Goal: Transaction & Acquisition: Purchase product/service

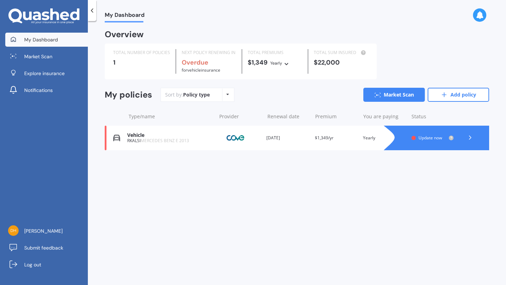
click at [468, 138] on icon at bounding box center [470, 137] width 7 height 7
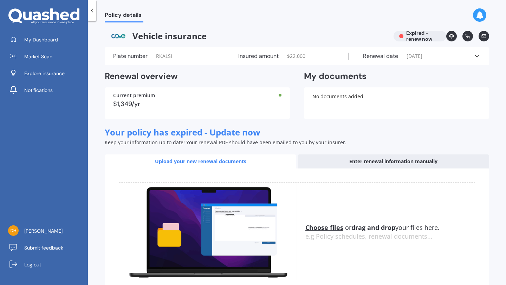
click at [95, 8] on icon at bounding box center [92, 10] width 7 height 7
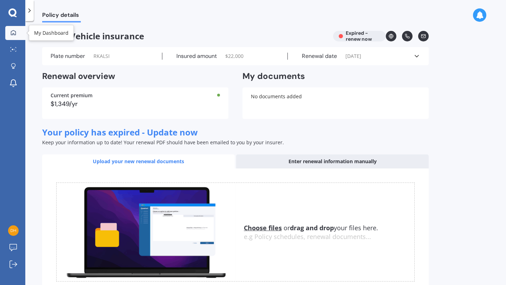
click at [17, 30] on div at bounding box center [13, 33] width 11 height 6
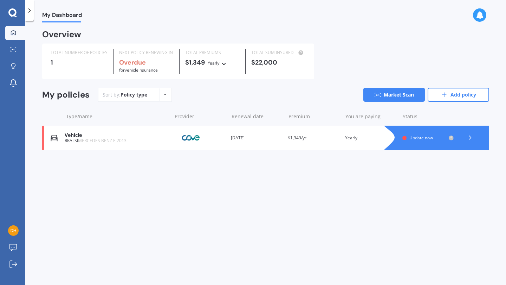
click at [225, 64] on icon at bounding box center [224, 63] width 5 height 4
click at [403, 59] on div "TOTAL NUMBER OF POLICIES 1 NEXT POLICY RENEWING IN Overdue for Vehicle insuranc…" at bounding box center [265, 62] width 447 height 36
click at [16, 14] on icon at bounding box center [12, 12] width 8 height 9
click at [14, 232] on img at bounding box center [13, 231] width 11 height 11
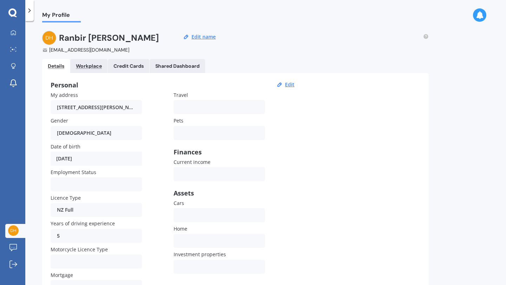
click at [83, 65] on div "Workplace" at bounding box center [89, 66] width 26 height 6
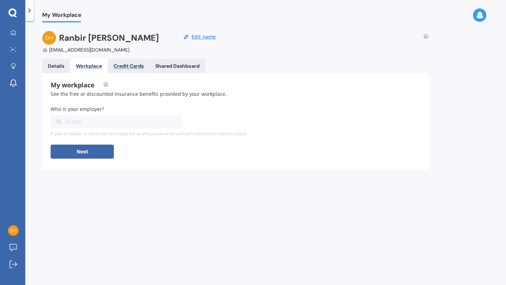
click at [124, 65] on div "Credit Cards" at bounding box center [128, 66] width 30 height 6
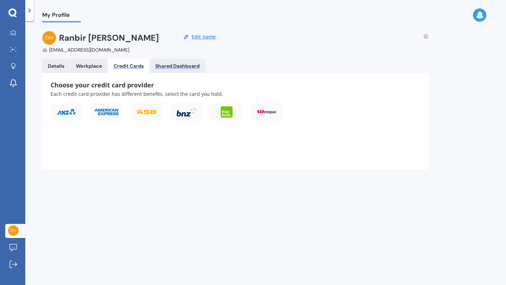
click at [181, 68] on div "Shared Dashboard" at bounding box center [177, 66] width 44 height 6
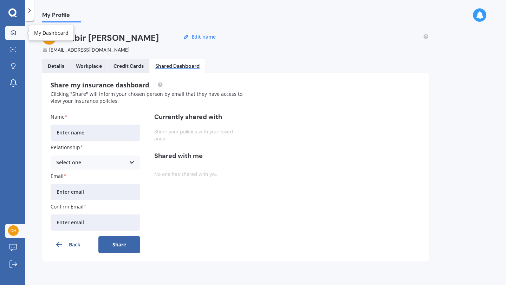
click at [12, 32] on icon at bounding box center [14, 33] width 6 height 6
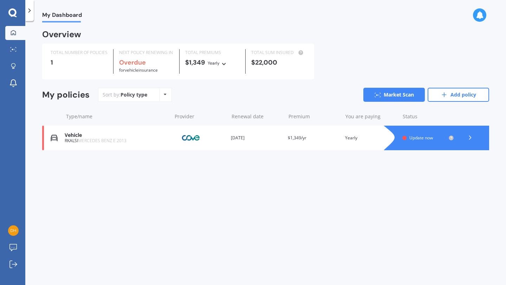
click at [164, 95] on icon at bounding box center [165, 94] width 3 height 4
click at [196, 195] on div "My Dashboard Overview TOTAL NUMBER OF POLICIES 1 NEXT POLICY RENEWING IN Overdu…" at bounding box center [265, 154] width 481 height 264
click at [471, 138] on polyline at bounding box center [470, 138] width 2 height 4
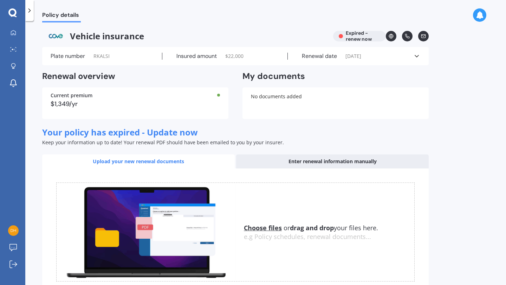
scroll to position [46, 0]
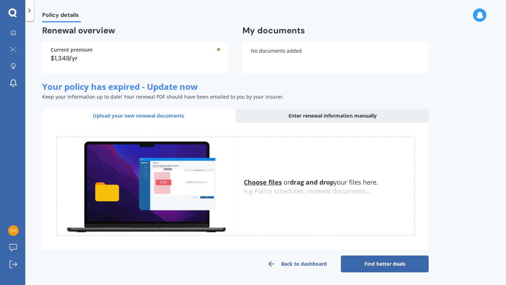
click at [298, 264] on link "Back to dashboard" at bounding box center [297, 264] width 88 height 17
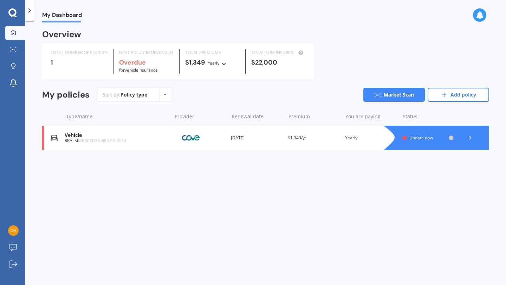
click at [160, 70] on div "Overdue for Vehicle insurance" at bounding box center [146, 66] width 54 height 15
click at [14, 51] on icon at bounding box center [13, 49] width 6 height 5
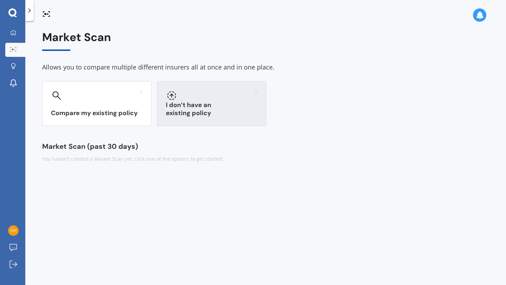
click at [182, 97] on div at bounding box center [212, 95] width 92 height 11
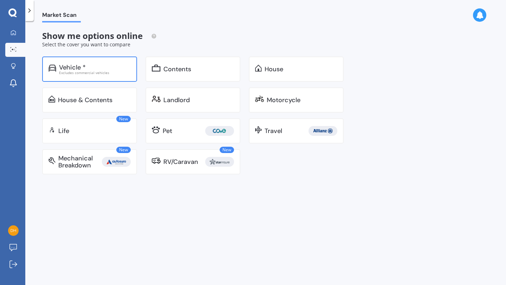
click at [98, 71] on div "Excludes commercial vehicles" at bounding box center [95, 73] width 72 height 4
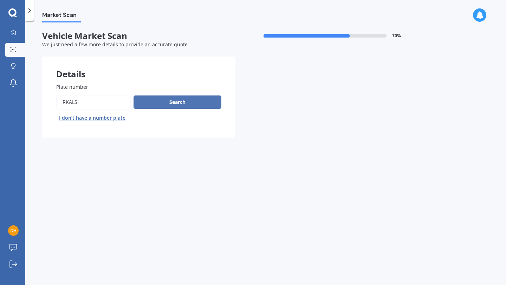
click at [181, 106] on button "Search" at bounding box center [178, 102] width 88 height 13
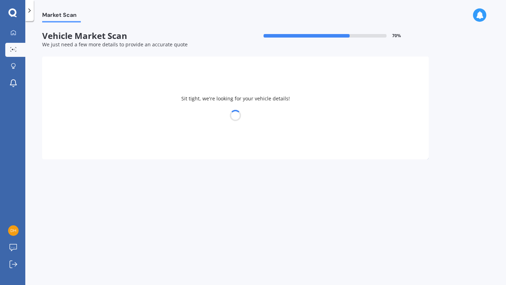
select select "05"
select select "09"
select select "1995"
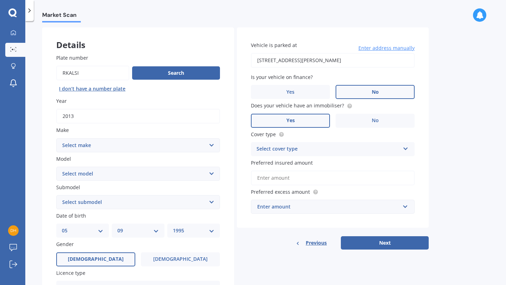
scroll to position [44, 0]
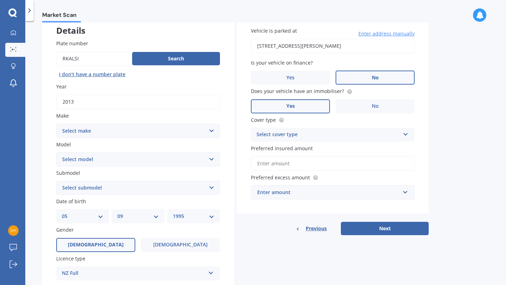
click at [187, 129] on select "Select make AC ALFA ROMEO ASTON [PERSON_NAME] AUDI AUSTIN BEDFORD Bentley BMW B…" at bounding box center [138, 131] width 164 height 14
select select "MERCEDES BENZ"
click at [56, 124] on select "Select make AC ALFA ROMEO ASTON [PERSON_NAME] AUDI AUSTIN BEDFORD Bentley BMW B…" at bounding box center [138, 131] width 164 height 14
click at [122, 156] on select "Select model" at bounding box center [138, 159] width 164 height 14
select select "E"
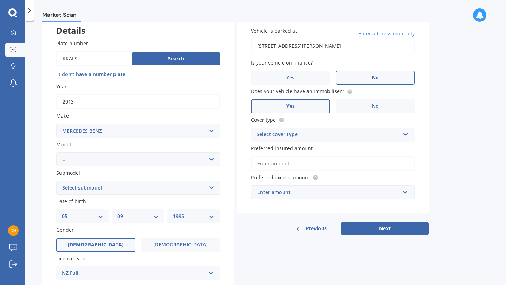
click at [56, 153] on select "Select model 190 200 220 230 240 250 260 280 300 320 350 380 400 420 450 500 55…" at bounding box center [138, 159] width 164 height 14
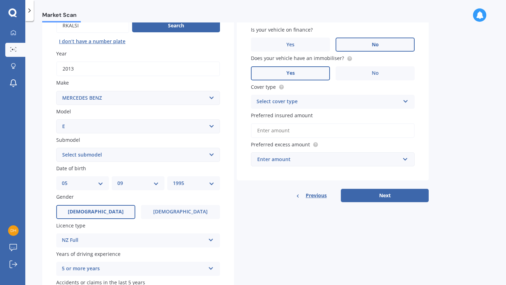
scroll to position [88, 0]
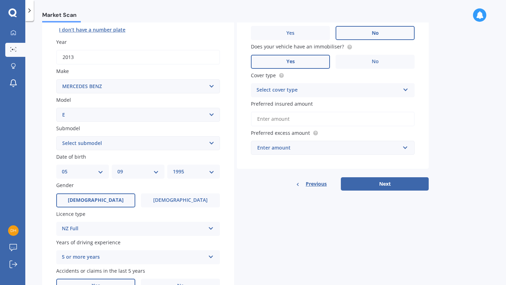
click at [134, 147] on select "Select submodel 200 2.0.OPT/9AT 200K 220 220 Cabriolet 220 Coupe 230 240 250 26…" at bounding box center [138, 143] width 164 height 14
select select "350 DIESEL"
click at [56, 137] on select "Select submodel 200 2.0.OPT/9AT 200K 220 220 Cabriolet 220 Coupe 230 240 250 26…" at bounding box center [138, 143] width 164 height 14
click at [209, 144] on select "Select submodel 200 2.0.OPT/9AT 200K 220 220 Cabriolet 220 Coupe 230 240 250 26…" at bounding box center [138, 143] width 164 height 14
click at [56, 137] on select "Select submodel 200 2.0.OPT/9AT 200K 220 220 Cabriolet 220 Coupe 230 240 250 26…" at bounding box center [138, 143] width 164 height 14
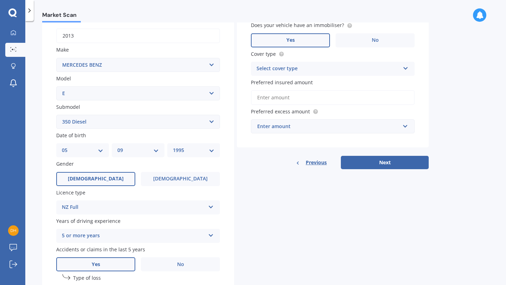
scroll to position [112, 0]
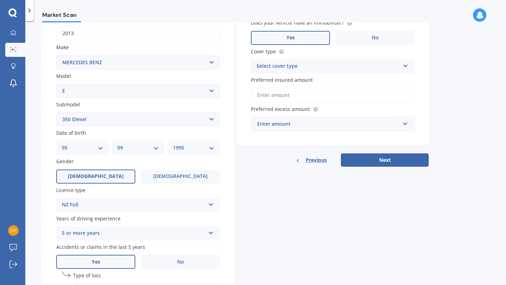
click at [114, 179] on label "[DEMOGRAPHIC_DATA]" at bounding box center [95, 177] width 79 height 14
click at [0, 0] on input "[DEMOGRAPHIC_DATA]" at bounding box center [0, 0] width 0 height 0
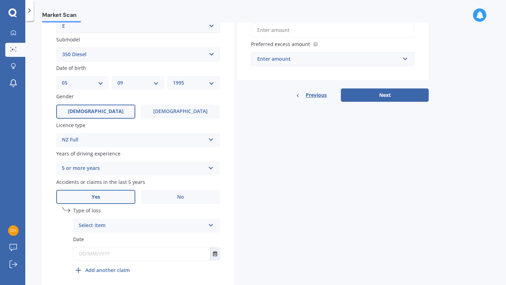
scroll to position [207, 0]
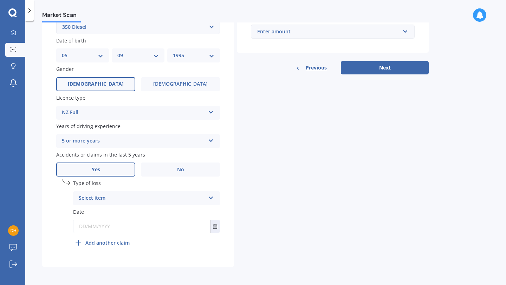
click at [142, 198] on div "Select item" at bounding box center [142, 198] width 126 height 8
click at [115, 211] on span "At fault accident" at bounding box center [99, 212] width 40 height 7
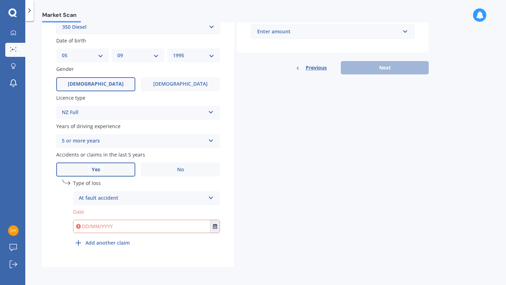
click at [158, 246] on div "undefined 1 Type of loss At fault accident At fault accident Not at fault accid…" at bounding box center [146, 215] width 147 height 70
click at [85, 229] on input "text" at bounding box center [141, 226] width 137 height 13
click at [216, 223] on button "Select date" at bounding box center [214, 226] width 9 height 13
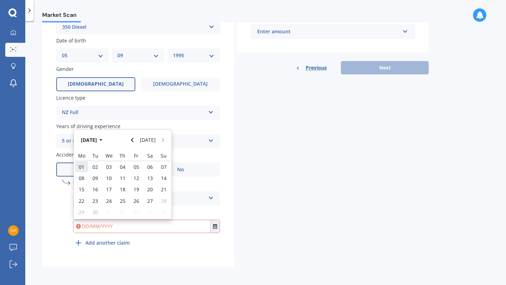
click at [82, 166] on span "01" at bounding box center [82, 167] width 6 height 7
type input "[DATE]"
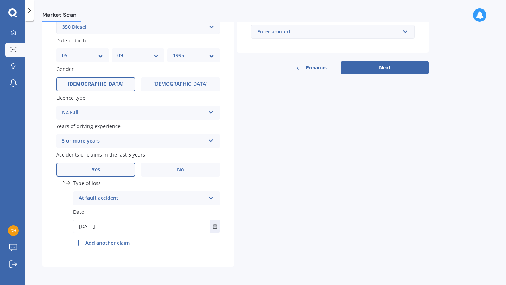
click at [147, 190] on div "Type of loss At fault accident At fault accident Not at fault accident" at bounding box center [146, 193] width 147 height 26
click at [146, 197] on div "At fault accident" at bounding box center [142, 198] width 126 height 8
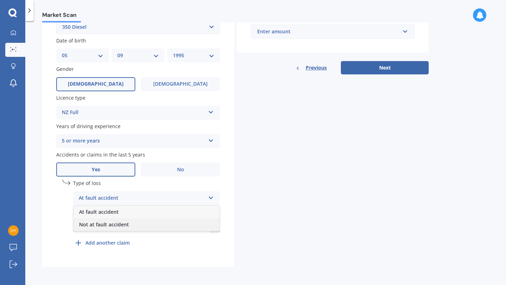
click at [121, 222] on span "Not at fault accident" at bounding box center [104, 224] width 50 height 7
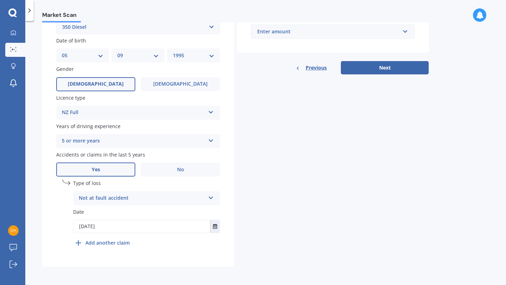
click at [104, 244] on b "Add another claim" at bounding box center [107, 242] width 44 height 7
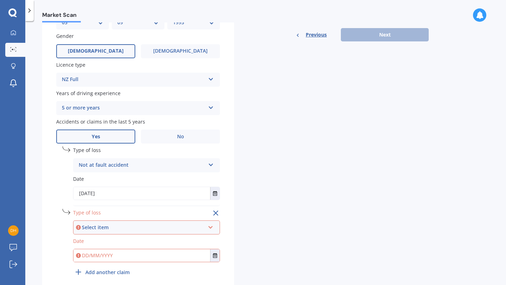
scroll to position [251, 0]
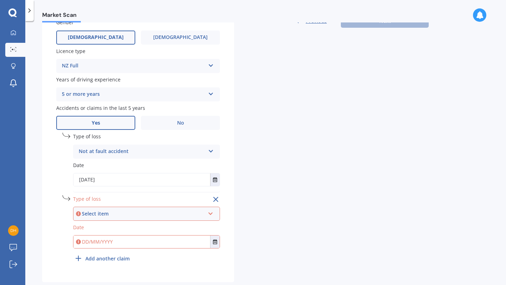
click at [116, 214] on div "Select item" at bounding box center [143, 214] width 123 height 8
click at [109, 227] on span "At fault accident" at bounding box center [99, 227] width 40 height 7
click at [215, 243] on icon "Select date" at bounding box center [215, 242] width 4 height 5
click at [215, 245] on icon "Select date" at bounding box center [215, 242] width 4 height 5
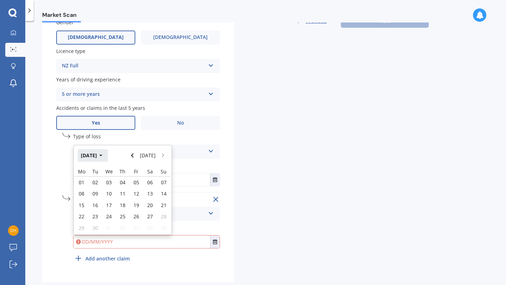
click at [96, 158] on button "[DATE]" at bounding box center [93, 155] width 30 height 13
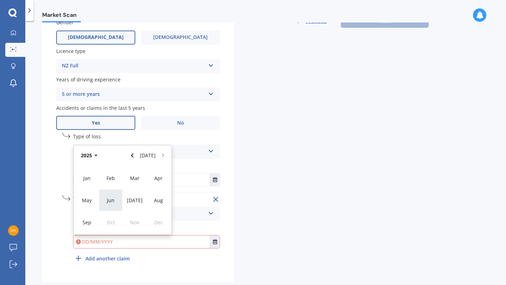
click at [111, 203] on span "Jun" at bounding box center [111, 200] width 8 height 7
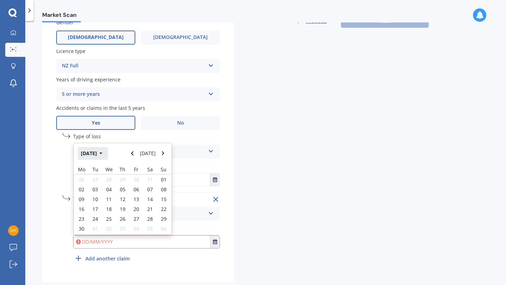
click at [98, 156] on button "[DATE]" at bounding box center [93, 153] width 30 height 13
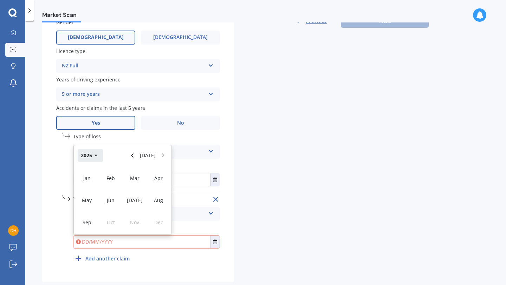
click at [95, 157] on icon "button" at bounding box center [96, 155] width 3 height 5
click at [89, 198] on div "2023" at bounding box center [87, 200] width 24 height 22
click at [111, 199] on div "Jun" at bounding box center [111, 200] width 24 height 22
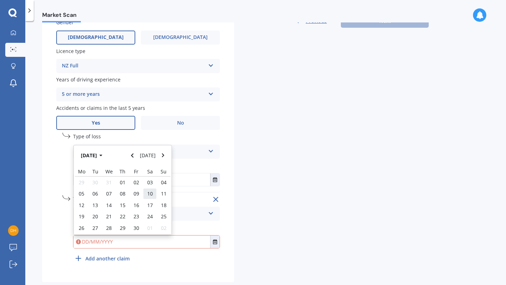
click at [150, 195] on span "10" at bounding box center [150, 193] width 6 height 7
type input "[DATE]"
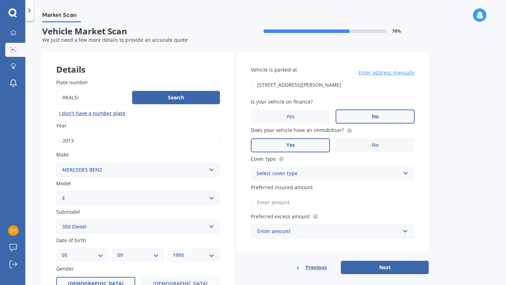
scroll to position [0, 0]
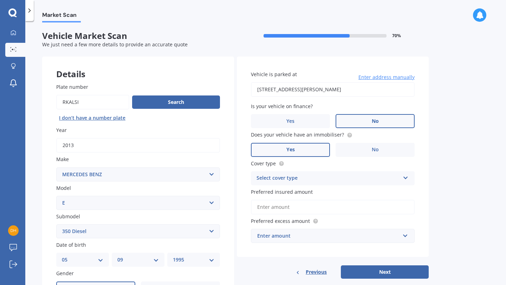
click at [307, 181] on div "Select cover type" at bounding box center [328, 178] width 143 height 8
click at [298, 192] on div "Comprehensive" at bounding box center [332, 192] width 163 height 13
click at [280, 210] on input "Preferred insured amount" at bounding box center [333, 207] width 164 height 15
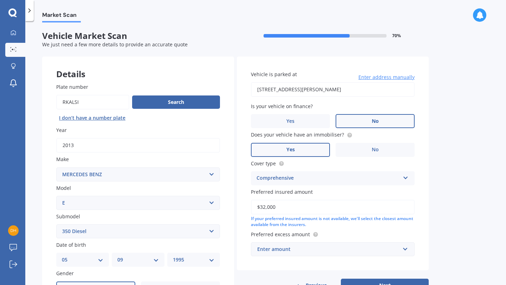
type input "$32,000"
click at [301, 249] on div "Enter amount" at bounding box center [328, 250] width 143 height 8
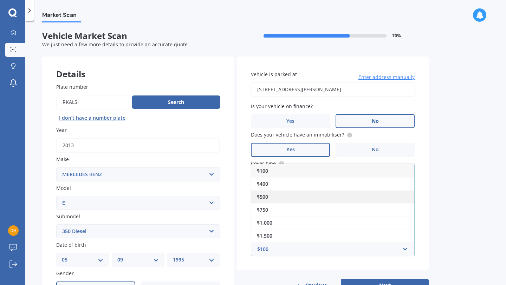
click at [276, 197] on div "$500" at bounding box center [332, 196] width 163 height 13
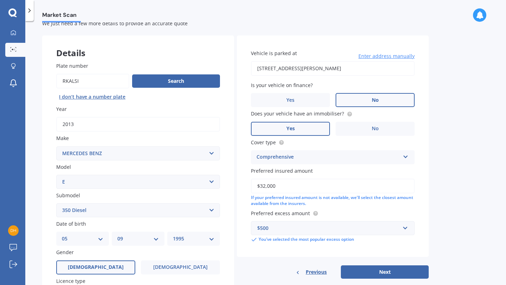
scroll to position [22, 0]
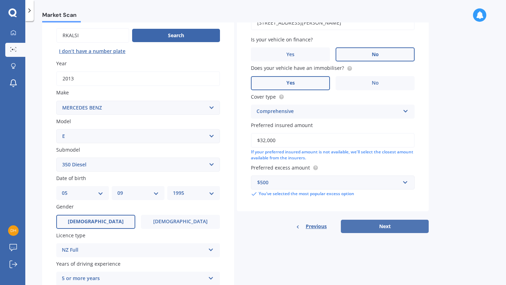
click at [377, 226] on button "Next" at bounding box center [385, 226] width 88 height 13
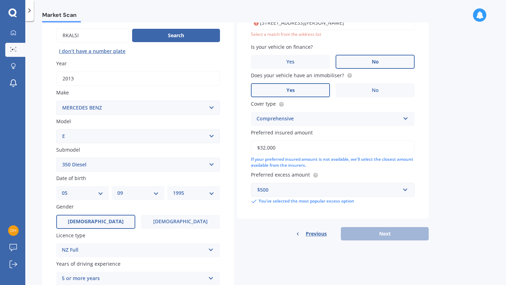
scroll to position [48, 0]
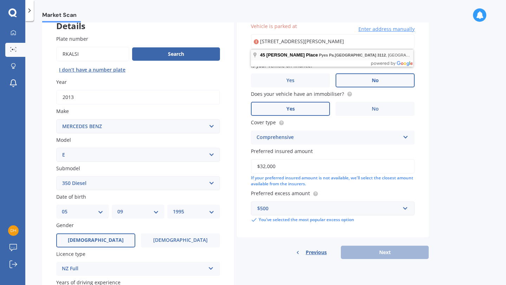
type input "[STREET_ADDRESS][PERSON_NAME]"
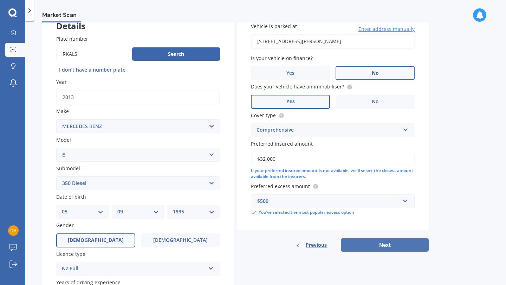
click at [384, 247] on button "Next" at bounding box center [385, 245] width 88 height 13
select select "05"
select select "09"
select select "1995"
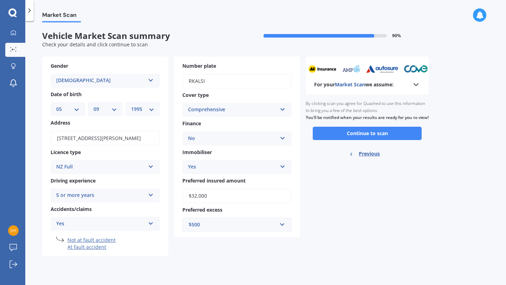
scroll to position [0, 0]
click at [91, 248] on li "At fault accident" at bounding box center [113, 247] width 92 height 7
select select "MERCEDES BENZ"
select select "E"
select select "350 DIESEL"
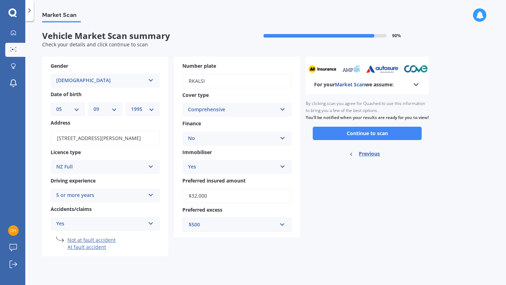
select select "05"
select select "09"
select select "1995"
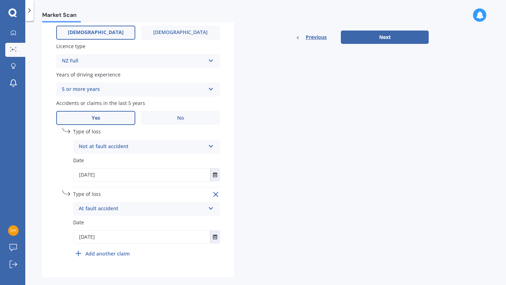
scroll to position [269, 0]
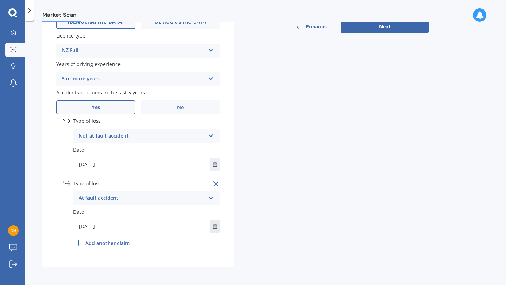
click at [219, 229] on button "Select date" at bounding box center [214, 226] width 9 height 13
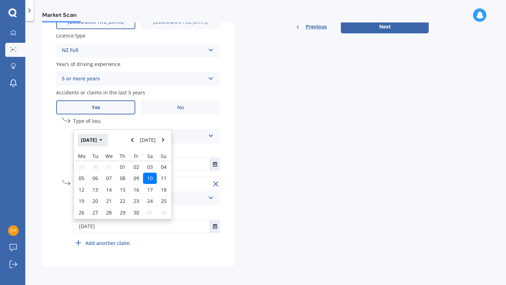
click at [83, 140] on button "[DATE]" at bounding box center [93, 140] width 30 height 13
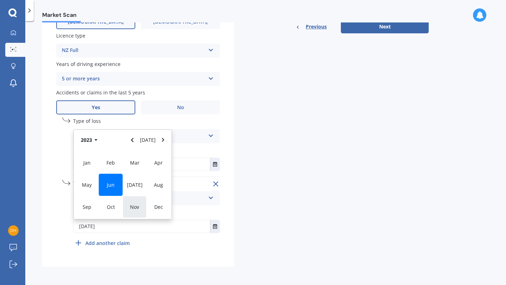
click at [137, 205] on span "Nov" at bounding box center [134, 207] width 9 height 7
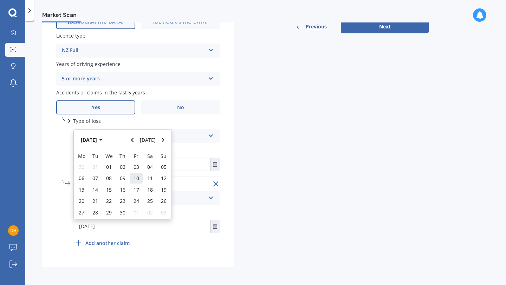
click at [138, 180] on span "10" at bounding box center [137, 178] width 6 height 7
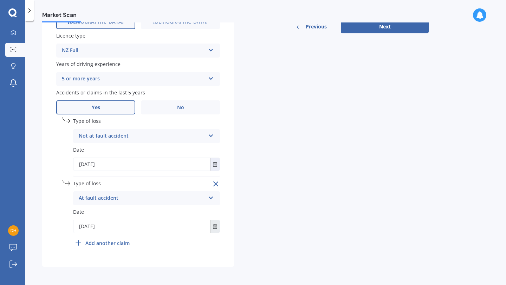
click at [215, 230] on button "Select date" at bounding box center [214, 226] width 9 height 13
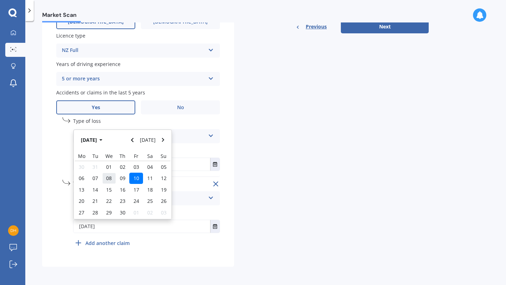
click at [107, 175] on span "08" at bounding box center [109, 178] width 6 height 7
type input "[DATE]"
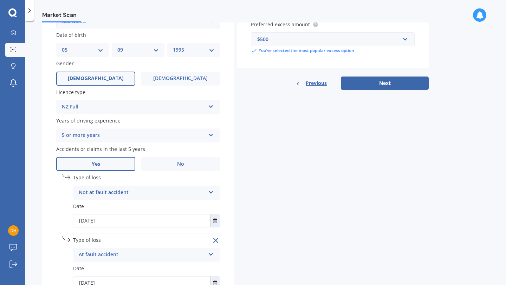
scroll to position [193, 0]
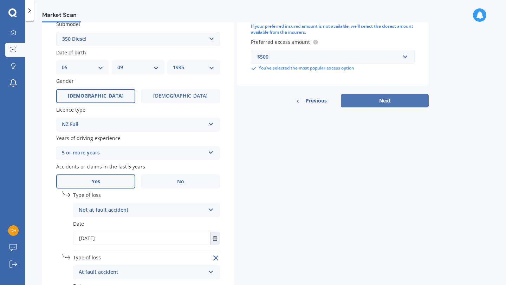
click at [392, 103] on button "Next" at bounding box center [385, 100] width 88 height 13
select select "05"
select select "09"
select select "1995"
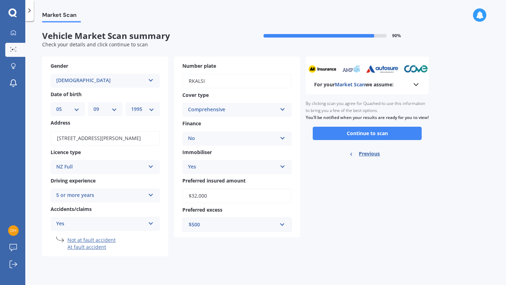
scroll to position [0, 0]
click at [152, 196] on icon at bounding box center [151, 194] width 6 height 5
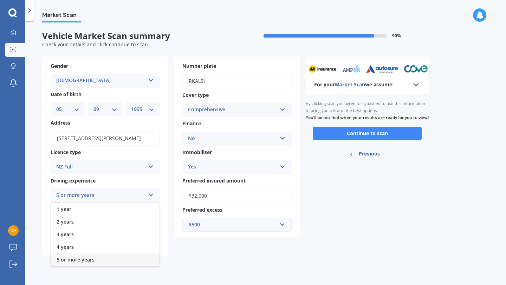
click at [206, 267] on div "Market Scan Vehicle Market Scan summary 90 % Check your details and click conti…" at bounding box center [265, 154] width 481 height 264
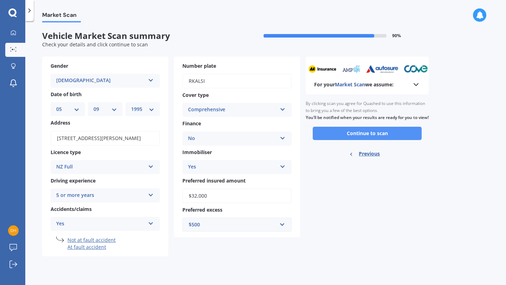
click at [368, 138] on button "Continue to scan" at bounding box center [367, 133] width 109 height 13
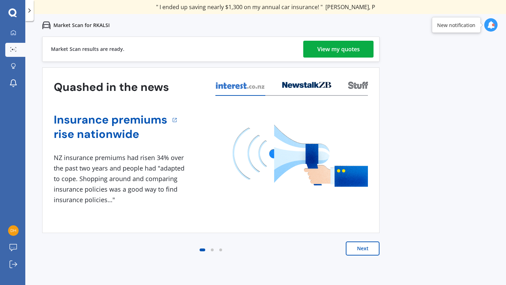
click at [344, 50] on div "View my quotes" at bounding box center [338, 49] width 43 height 17
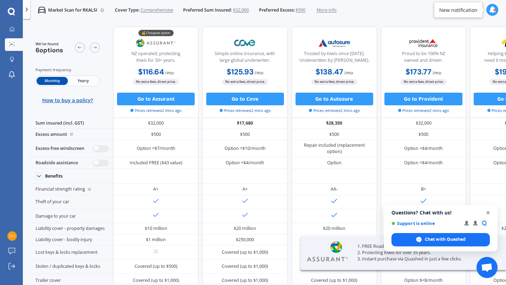
click at [488, 213] on span "Close chat" at bounding box center [488, 213] width 9 height 9
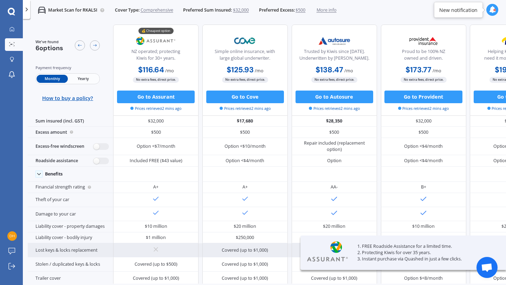
scroll to position [2, 0]
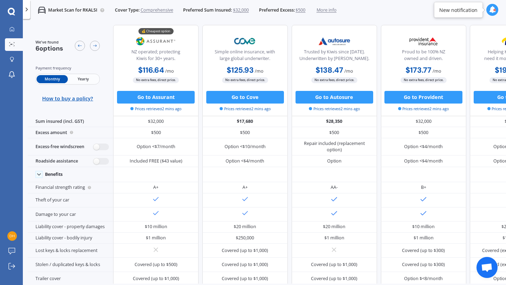
click at [80, 79] on span "Yearly" at bounding box center [83, 79] width 31 height 8
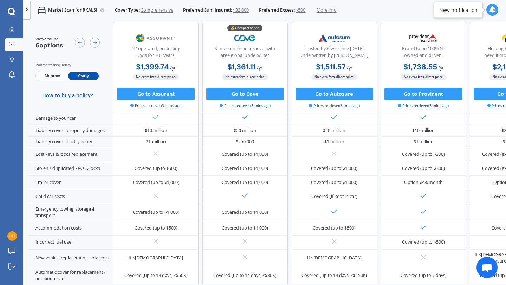
scroll to position [113, 0]
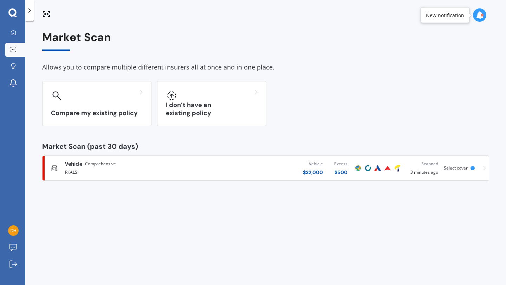
click at [31, 11] on icon at bounding box center [29, 10] width 7 height 7
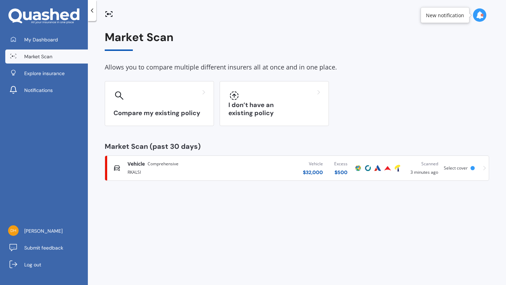
click at [285, 164] on div "Vehicle $ 32,000 Excess $ 500" at bounding box center [293, 168] width 120 height 21
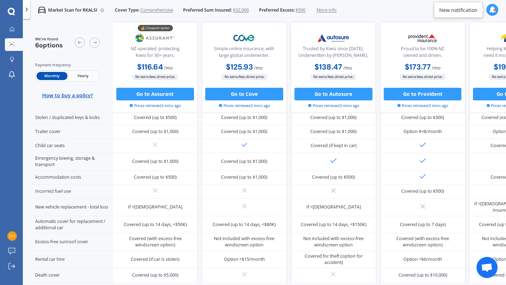
scroll to position [0, 1]
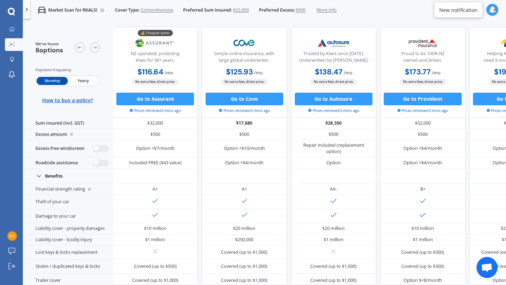
click at [82, 83] on span "Yearly" at bounding box center [83, 81] width 31 height 8
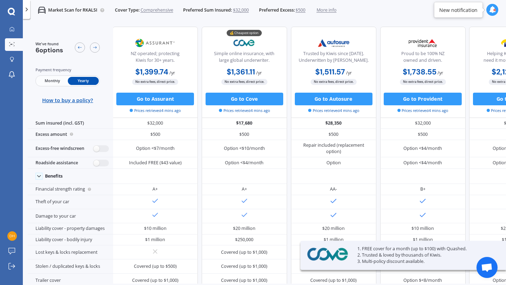
click at [47, 81] on span "Monthly" at bounding box center [52, 81] width 31 height 8
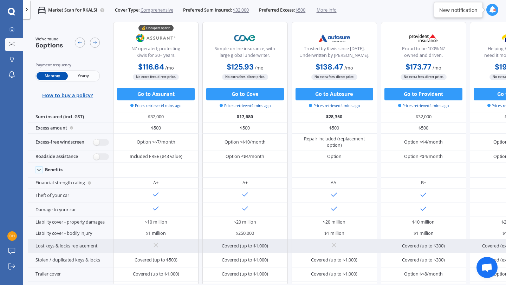
scroll to position [0, 0]
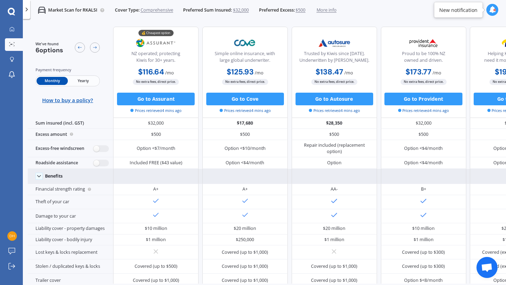
click at [40, 176] on polyline at bounding box center [38, 177] width 3 height 2
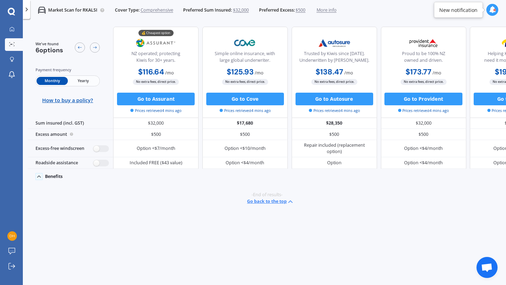
click at [40, 175] on icon at bounding box center [39, 177] width 6 height 6
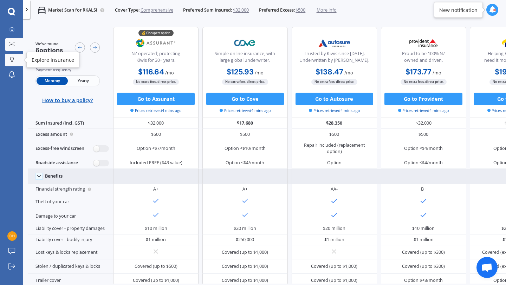
click at [13, 60] on icon at bounding box center [12, 59] width 4 height 4
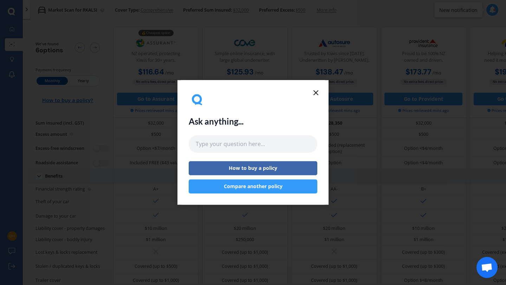
click at [318, 92] on icon at bounding box center [316, 93] width 8 height 8
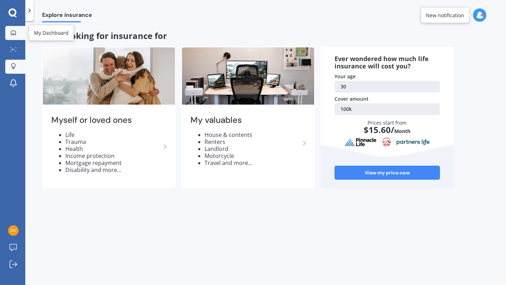
click at [11, 30] on icon at bounding box center [14, 33] width 6 height 6
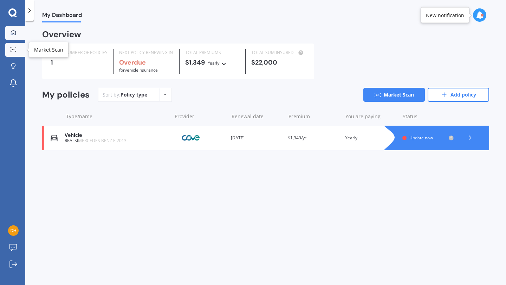
click at [12, 51] on icon at bounding box center [13, 49] width 6 height 5
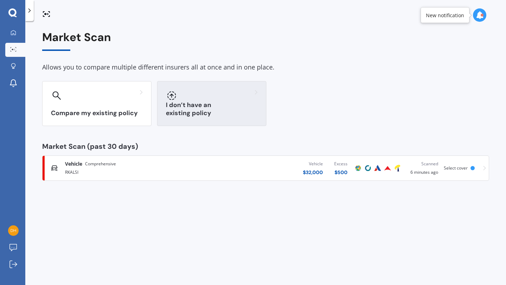
click at [194, 100] on div at bounding box center [212, 95] width 92 height 11
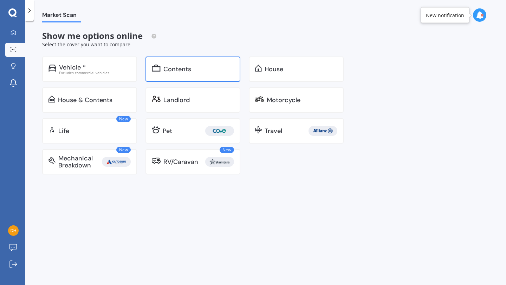
click at [174, 70] on div "Contents" at bounding box center [177, 69] width 28 height 7
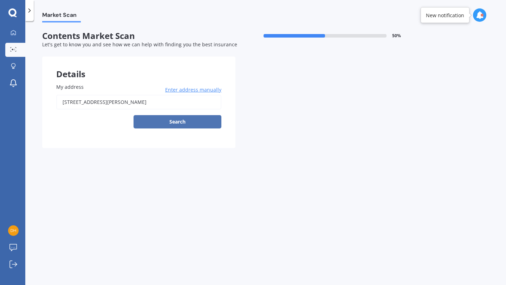
click at [177, 123] on button "Search" at bounding box center [178, 121] width 88 height 13
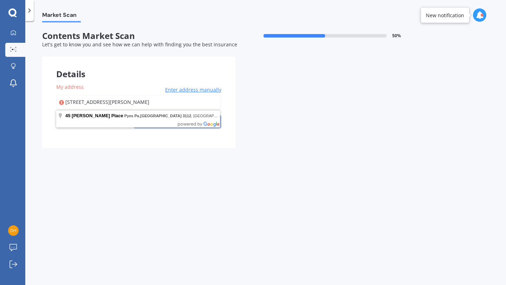
click at [171, 108] on input "[STREET_ADDRESS][PERSON_NAME]" at bounding box center [138, 102] width 165 height 15
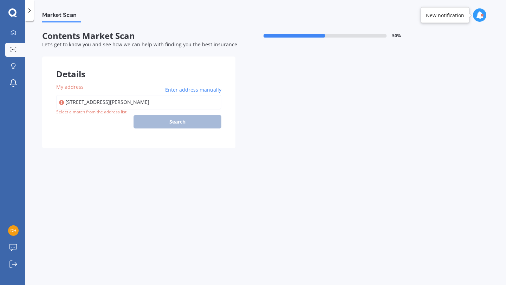
type input "[STREET_ADDRESS][PERSON_NAME]"
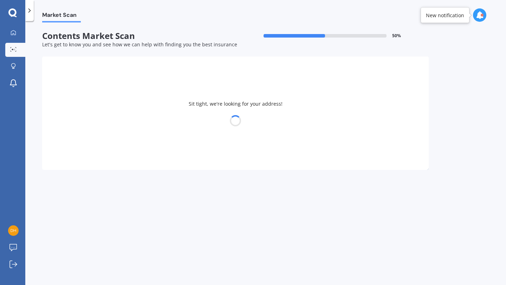
select select "05"
select select "09"
select select "1995"
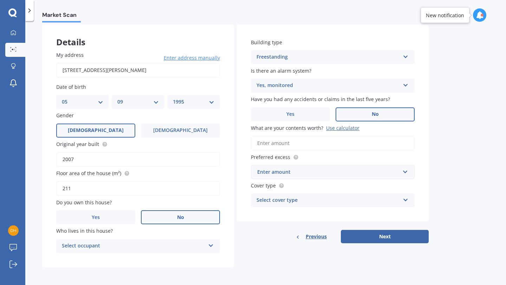
scroll to position [33, 0]
click at [85, 162] on input "2007" at bounding box center [138, 159] width 164 height 15
click at [132, 244] on div "Select occupant" at bounding box center [133, 246] width 143 height 8
click at [124, 262] on div "Tenant" at bounding box center [138, 259] width 163 height 13
click at [291, 84] on div "Yes, monitored" at bounding box center [328, 85] width 143 height 8
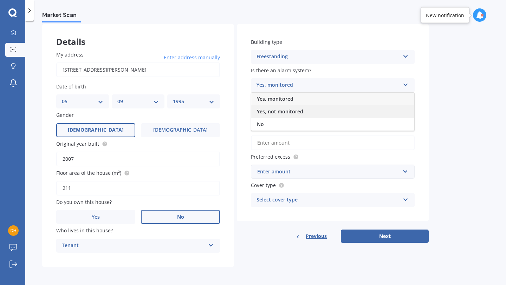
click at [293, 112] on span "Yes, not monitored" at bounding box center [280, 111] width 46 height 7
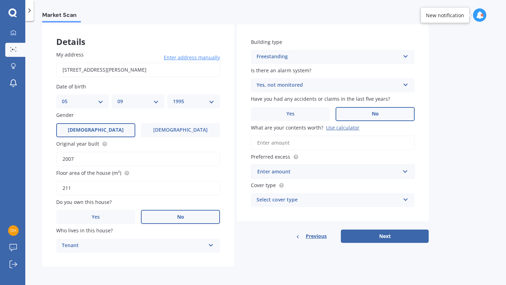
click at [285, 143] on input "What are your contents worth? Use calculator" at bounding box center [333, 143] width 164 height 15
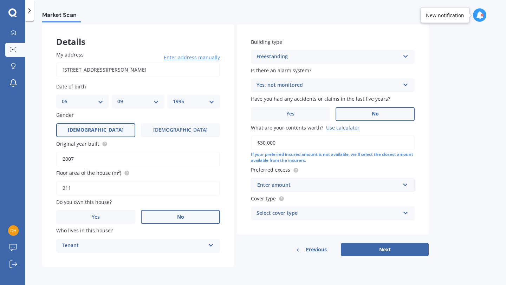
type input "$30,000"
click at [277, 189] on input "text" at bounding box center [330, 184] width 157 height 13
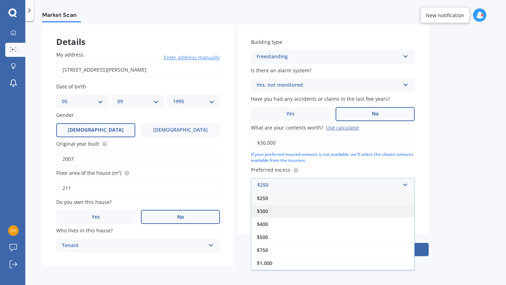
click at [270, 209] on div "$300" at bounding box center [332, 211] width 163 height 13
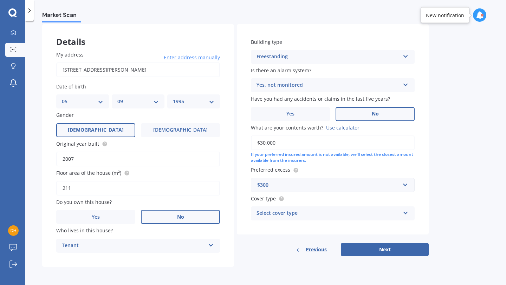
click at [288, 215] on div "Select cover type" at bounding box center [328, 213] width 143 height 8
click at [275, 224] on div "High" at bounding box center [332, 227] width 163 height 13
click at [372, 251] on button "Next" at bounding box center [385, 249] width 88 height 13
select select "05"
select select "09"
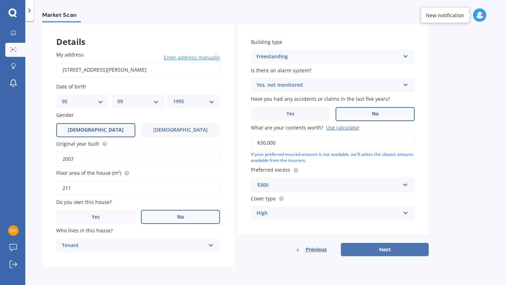
select select "1995"
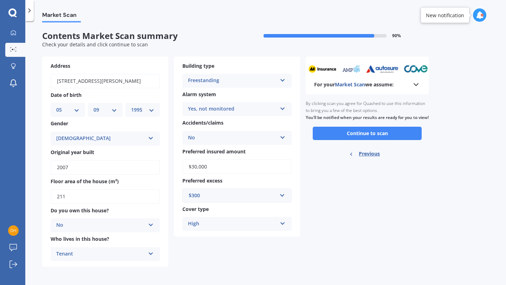
scroll to position [0, 0]
click at [362, 140] on button "Continue to scan" at bounding box center [367, 133] width 109 height 13
